Goal: Task Accomplishment & Management: Use online tool/utility

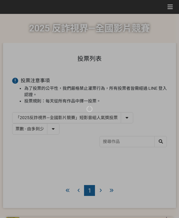
select select "vote"
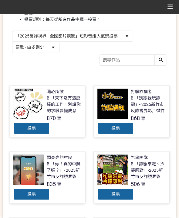
scroll to position [82, 0]
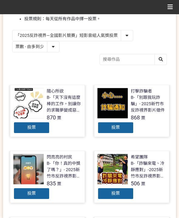
click at [36, 128] on div "投票" at bounding box center [31, 128] width 36 height 12
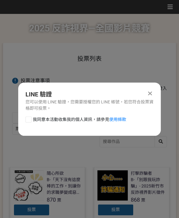
click at [58, 117] on span "我同意本活動收集我的個人資訊，請參見 使用條款" at bounding box center [79, 120] width 93 height 6
click at [30, 118] on input "我同意本活動收集我的個人資訊，請參見 使用條款" at bounding box center [28, 120] width 4 height 4
checkbox input "false"
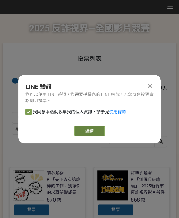
click at [82, 126] on link "繼續" at bounding box center [89, 131] width 30 height 10
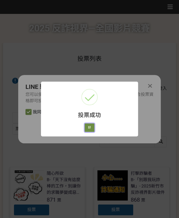
click at [90, 127] on button "好" at bounding box center [90, 128] width 10 height 8
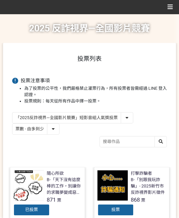
scroll to position [70, 0]
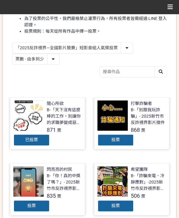
click at [78, 47] on select "「2025反詐視界—全國影片競賽」短影音組人氣獎投票 「2025反詐視界—全國影片競賽」短片組人氣獎投票" at bounding box center [72, 48] width 120 height 11
select select "13146"
click at [12, 43] on select "「2025反詐視界—全國影片競賽」短影音組人氣獎投票 「2025反詐視界—全國影片競賽」短片組人氣獎投票" at bounding box center [72, 48] width 120 height 11
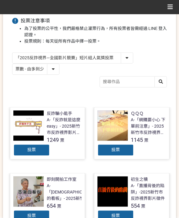
scroll to position [61, 0]
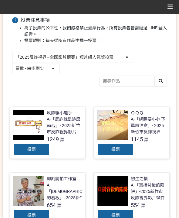
click at [39, 146] on div "投票" at bounding box center [31, 150] width 36 height 12
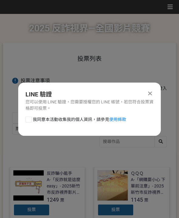
click at [70, 119] on span "我同意本活動收集我的個人資訊，請參見 使用條款" at bounding box center [79, 120] width 93 height 6
click at [30, 119] on input "我同意本活動收集我的個人資訊，請參見 使用條款" at bounding box center [28, 120] width 4 height 4
checkbox input "false"
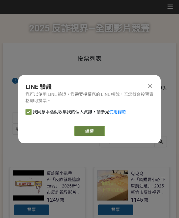
click at [79, 127] on link "繼續" at bounding box center [89, 131] width 30 height 10
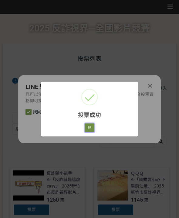
click at [88, 128] on button "好" at bounding box center [90, 128] width 10 height 8
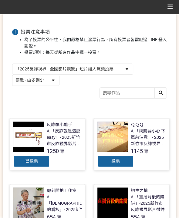
scroll to position [55, 0]
